Goal: Task Accomplishment & Management: Manage account settings

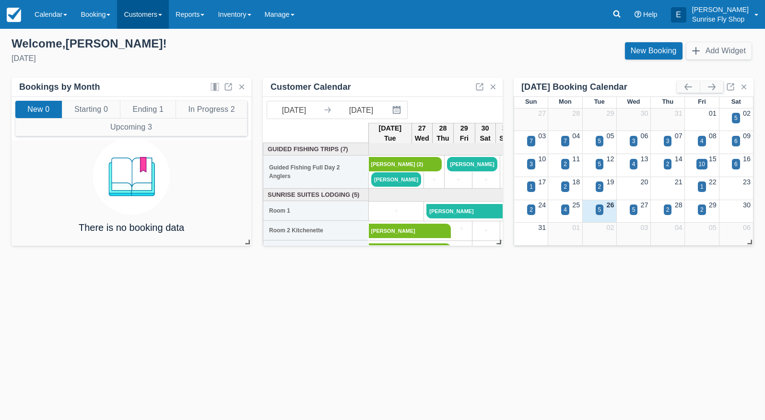
click at [153, 13] on link "Customers" at bounding box center [143, 14] width 52 height 29
click at [155, 64] on link "Directory" at bounding box center [160, 61] width 85 height 20
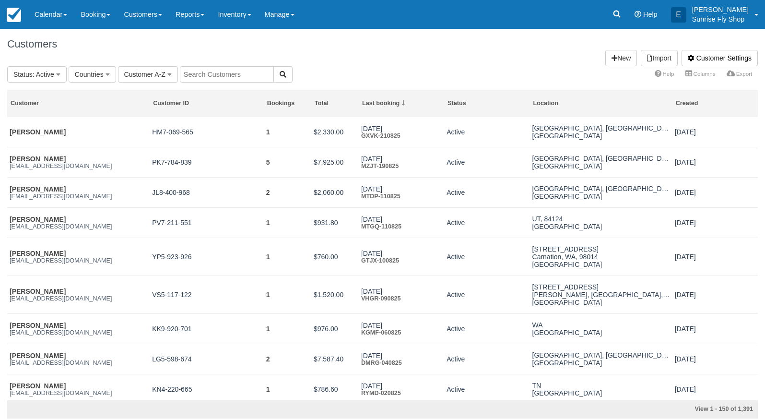
click at [244, 71] on input "text" at bounding box center [227, 74] width 94 height 16
paste input "Metzenberg"
type input "Metzenberg"
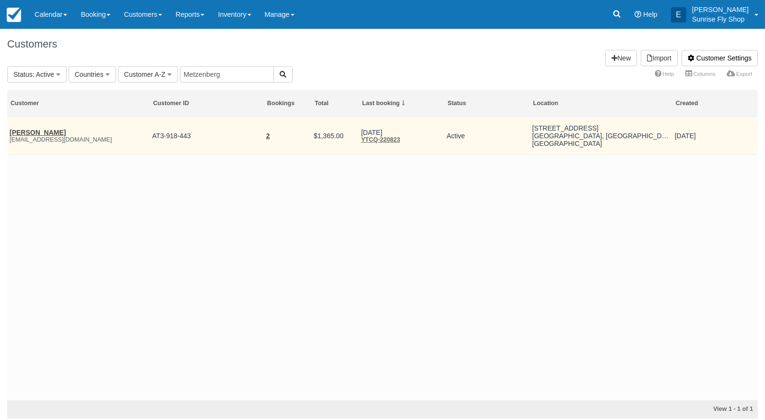
click at [19, 130] on link "Erika Metzenberg" at bounding box center [38, 133] width 56 height 8
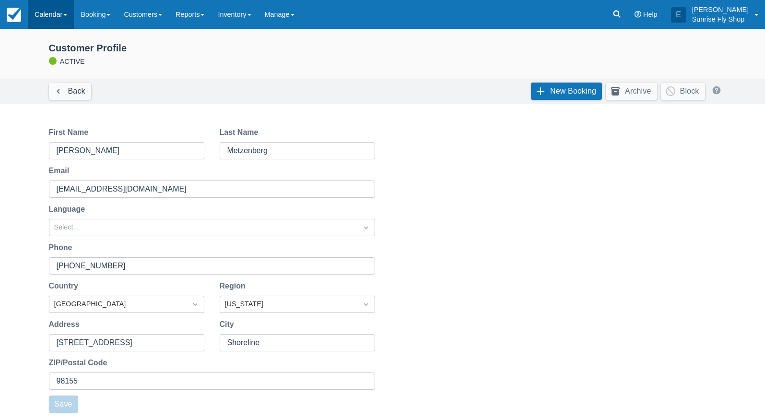
click at [53, 11] on link "Calendar" at bounding box center [51, 14] width 46 height 29
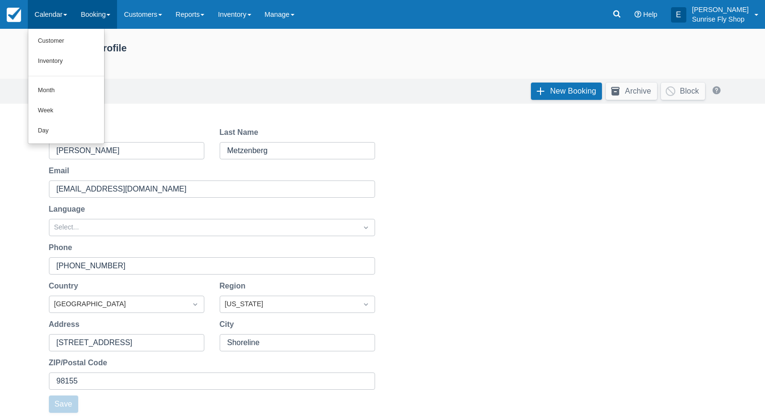
click at [93, 9] on link "Booking" at bounding box center [95, 14] width 43 height 29
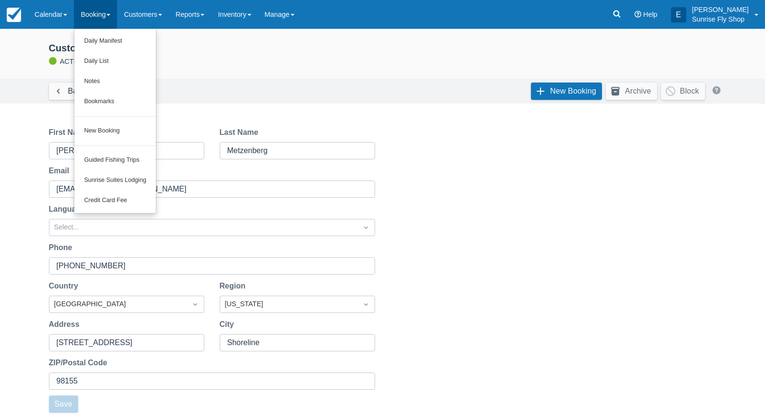
click at [115, 124] on link "New Booking" at bounding box center [115, 131] width 82 height 20
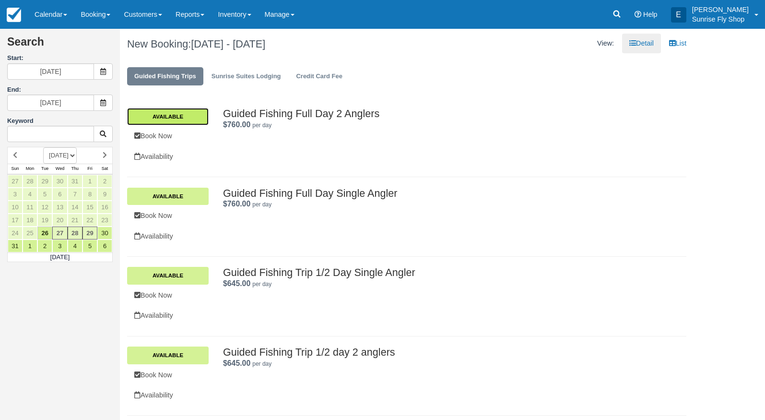
click at [177, 118] on link "Available" at bounding box center [168, 116] width 82 height 17
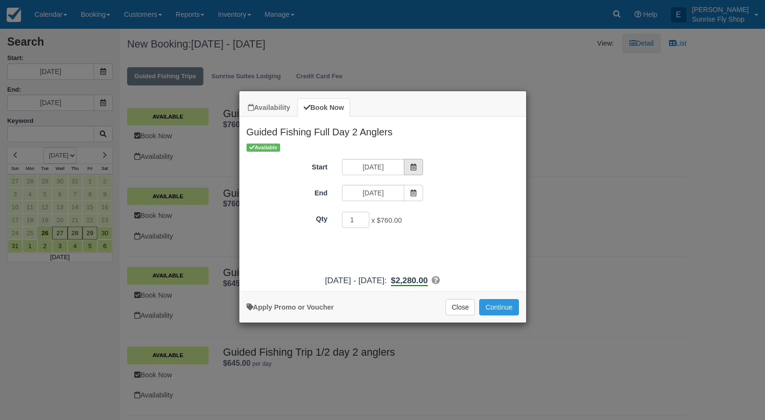
click at [405, 173] on span "Item Modal" at bounding box center [413, 167] width 19 height 16
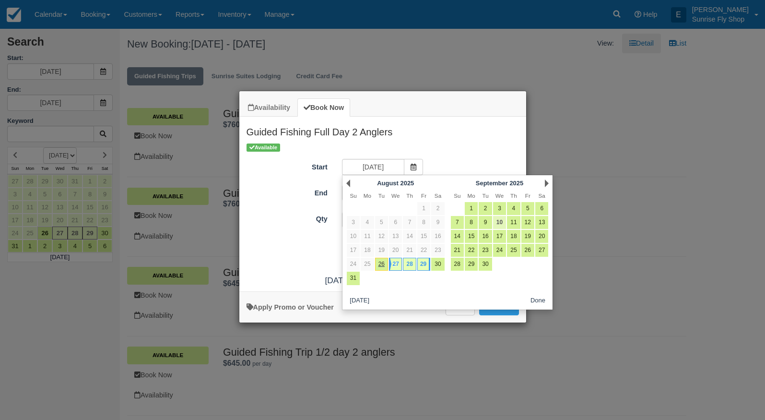
click at [501, 219] on link "10" at bounding box center [499, 222] width 13 height 13
type input "09/10/25"
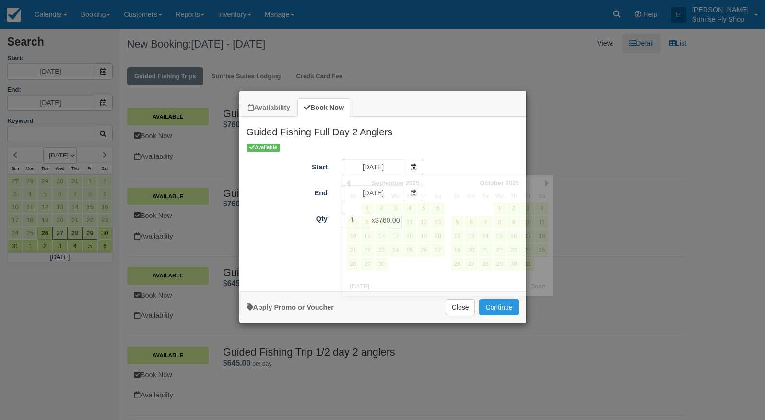
type input "09/10/25"
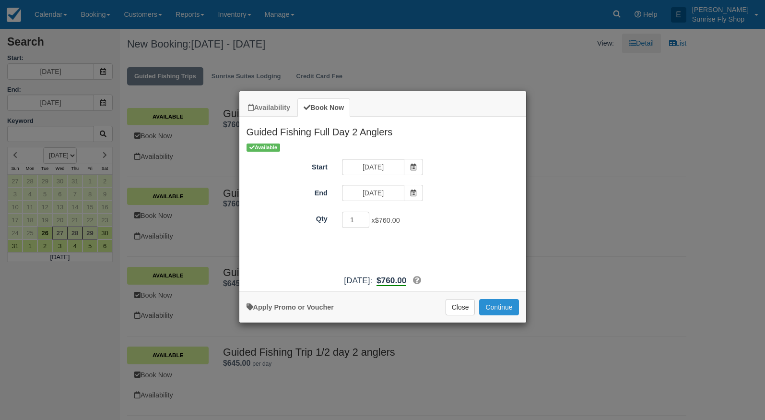
drag, startPoint x: 505, startPoint y: 314, endPoint x: 497, endPoint y: 307, distance: 10.2
click at [505, 314] on button "Continue" at bounding box center [498, 307] width 39 height 16
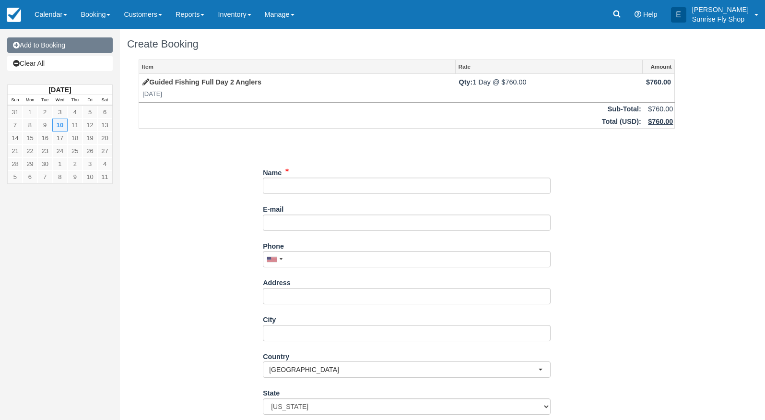
click at [35, 46] on link "Add to Booking" at bounding box center [60, 44] width 106 height 15
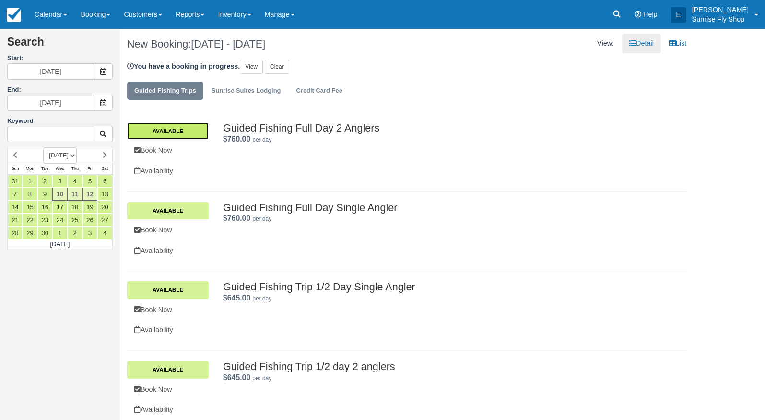
click at [191, 129] on link "Available" at bounding box center [168, 130] width 82 height 17
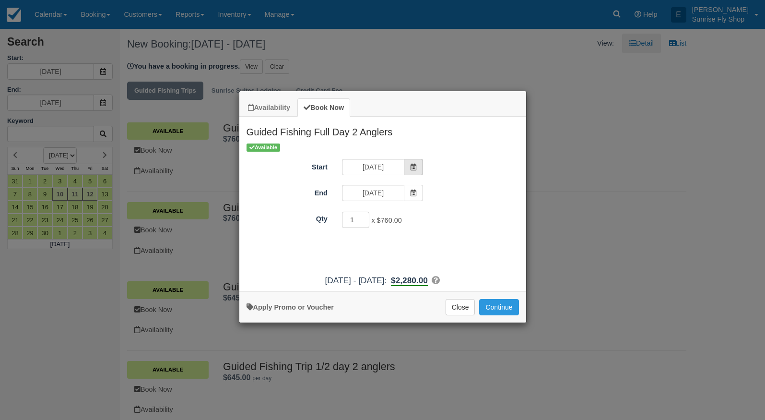
click at [413, 163] on span "Item Modal" at bounding box center [413, 167] width 19 height 16
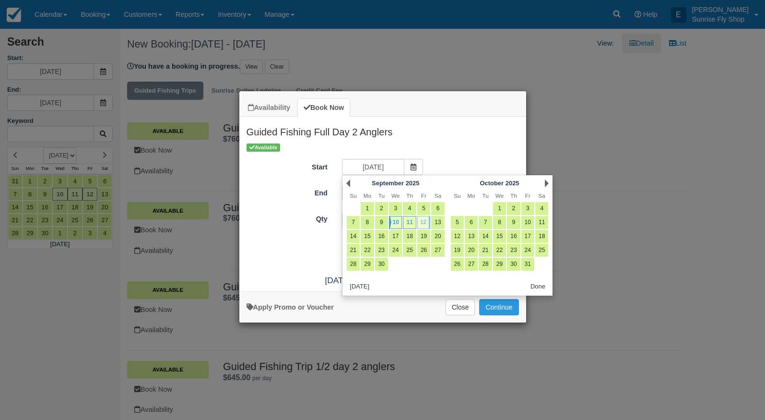
click at [425, 224] on link "12" at bounding box center [423, 222] width 13 height 13
type input "09/12/25"
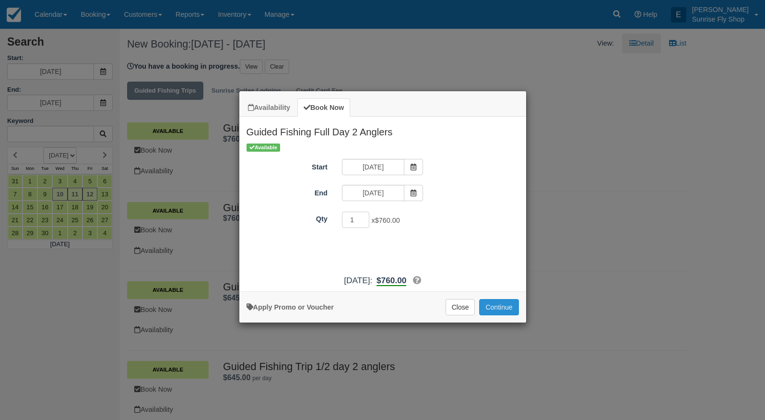
click at [500, 315] on button "Continue" at bounding box center [498, 307] width 39 height 16
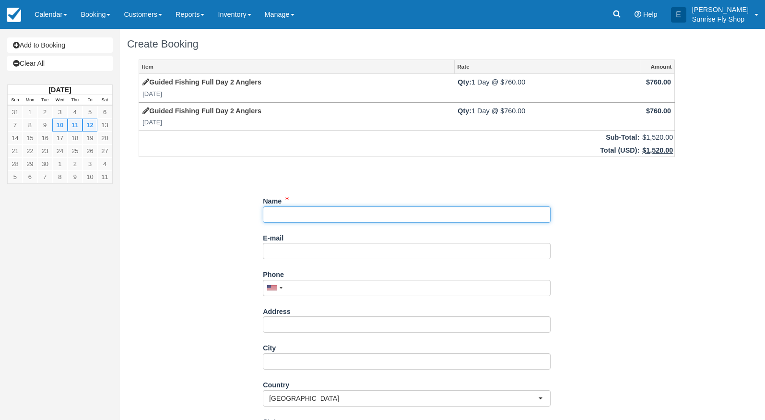
click at [309, 214] on input "Name" at bounding box center [407, 214] width 288 height 16
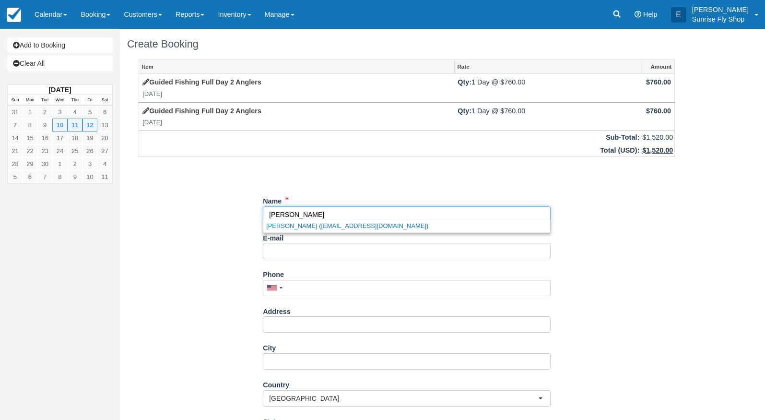
click at [300, 227] on link "Erika Metzenberg (metznerika@comcast.net)" at bounding box center [406, 226] width 287 height 12
type input "[PERSON_NAME]"
type input "[EMAIL_ADDRESS][DOMAIN_NAME]"
type input "+12063007688"
type input "[STREET_ADDRESS]"
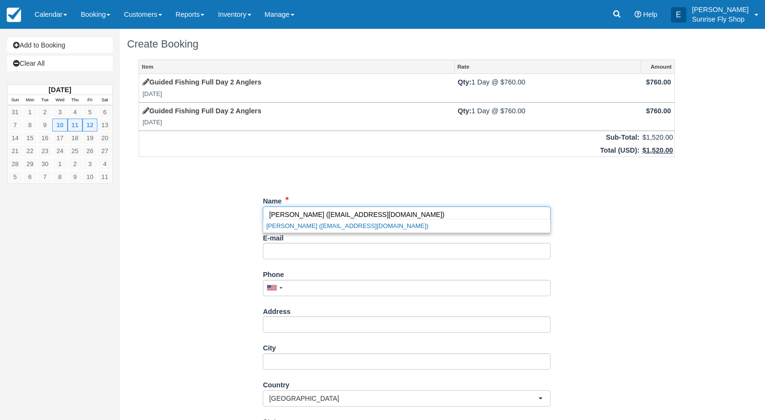
type input "Shoreline"
select select "WA"
type input "98155"
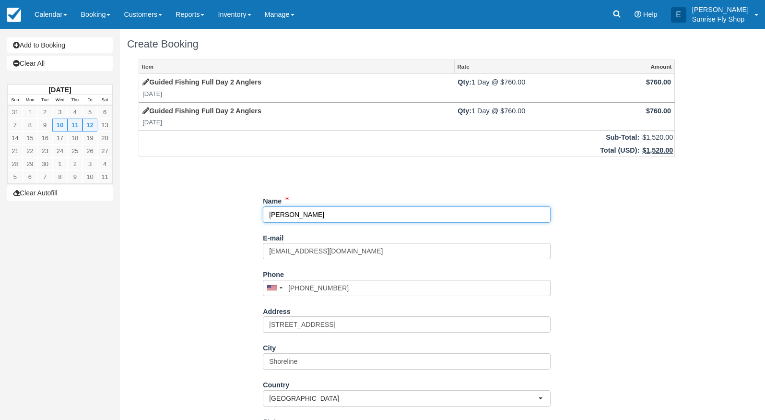
select select "WA"
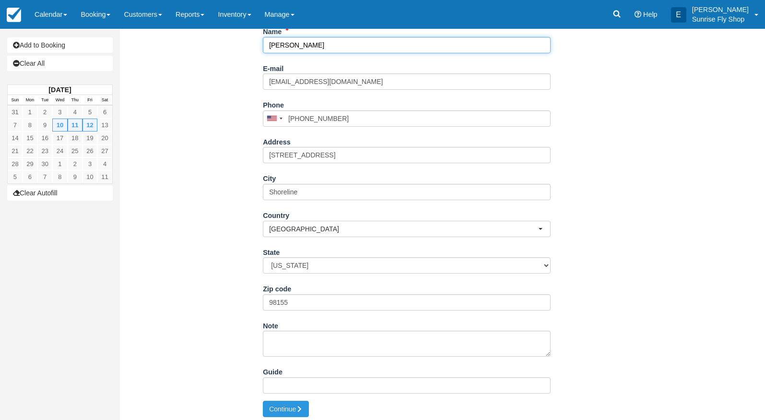
scroll to position [168, 0]
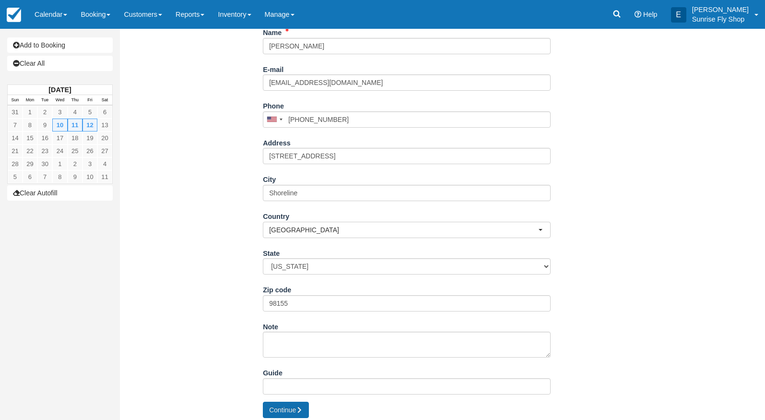
click at [282, 407] on button "Continue" at bounding box center [286, 409] width 46 height 16
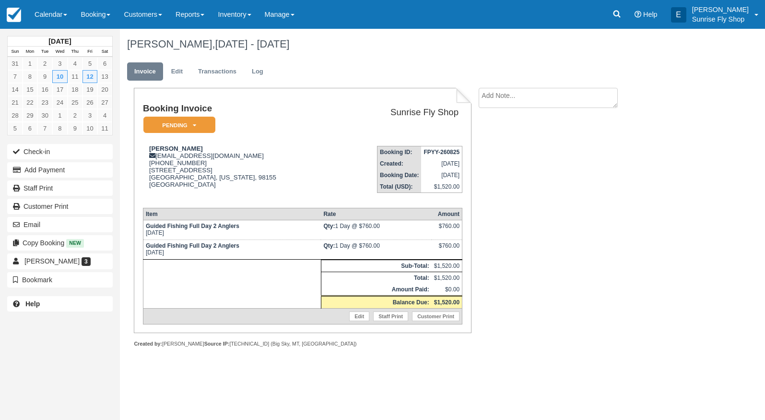
click at [189, 122] on em "Pending" at bounding box center [179, 125] width 72 height 17
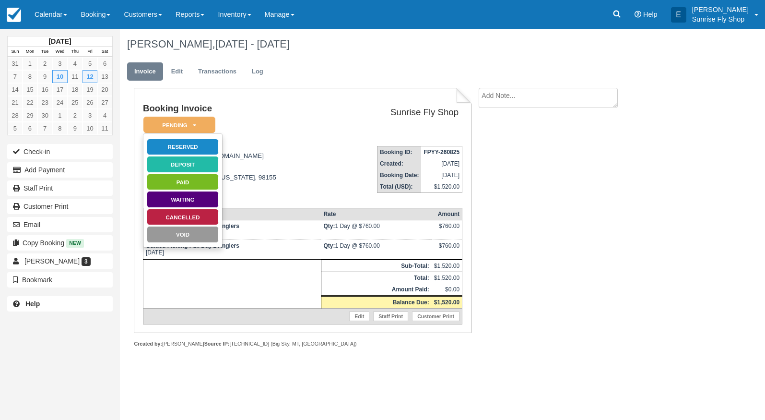
click at [181, 143] on link "Reserved" at bounding box center [183, 147] width 72 height 17
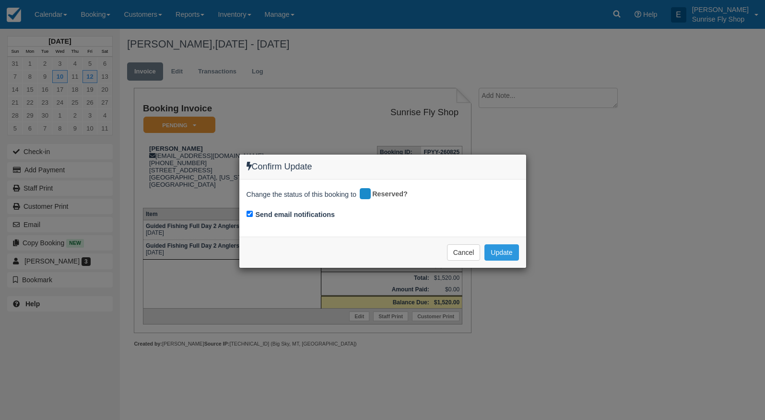
click at [508, 248] on button "Update" at bounding box center [501, 252] width 34 height 16
